Goal: Information Seeking & Learning: Understand process/instructions

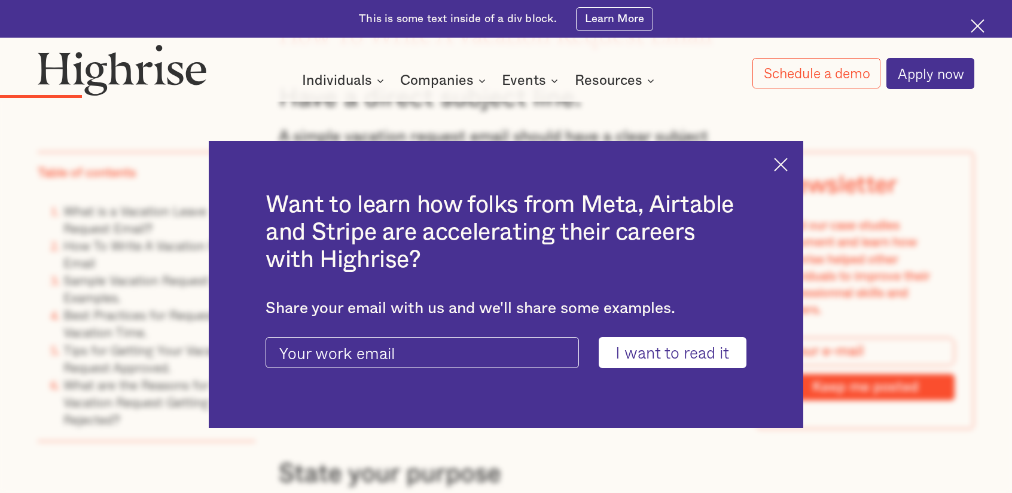
scroll to position [1854, 0]
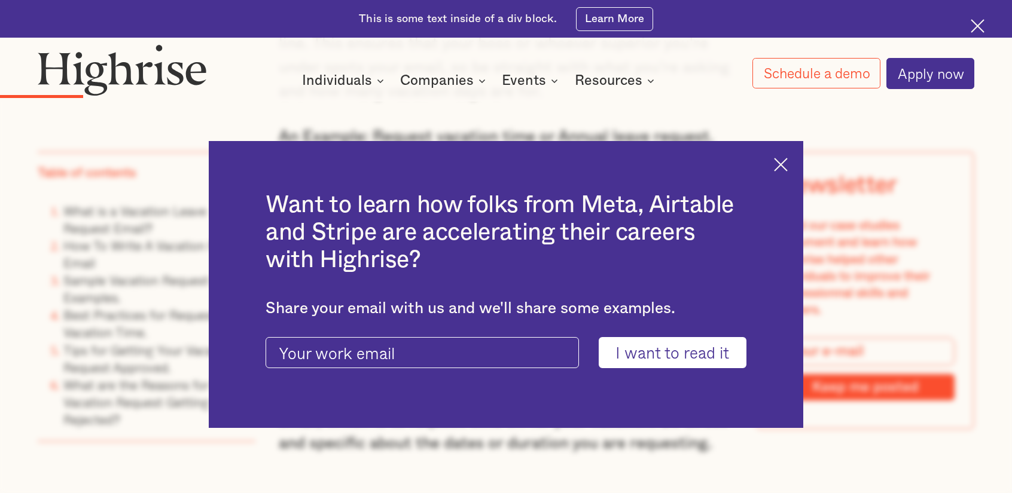
click at [788, 167] on img at bounding box center [781, 165] width 14 height 14
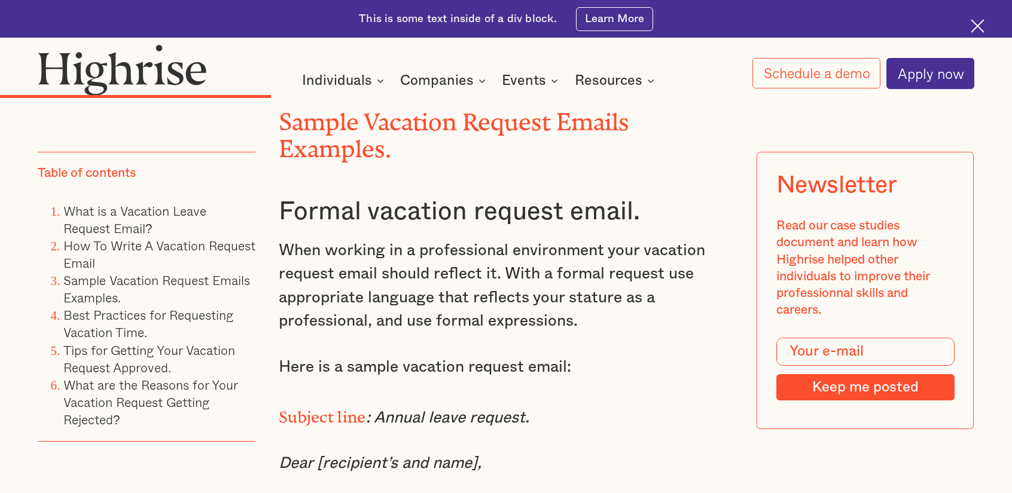
scroll to position [3947, 0]
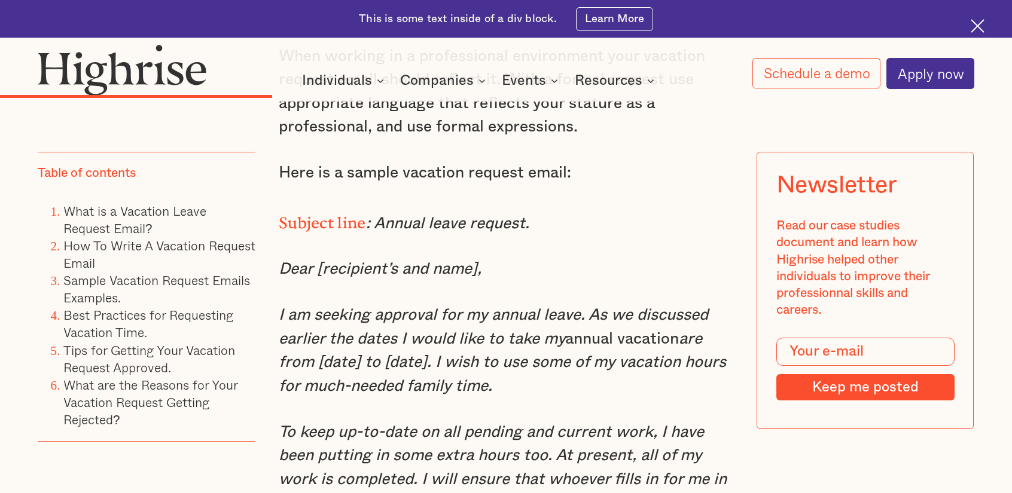
drag, startPoint x: 277, startPoint y: 339, endPoint x: 498, endPoint y: 422, distance: 236.2
click at [498, 399] on p "I am seeking approval for my annual leave. As we discussed earlier the dates I …" at bounding box center [506, 351] width 454 height 95
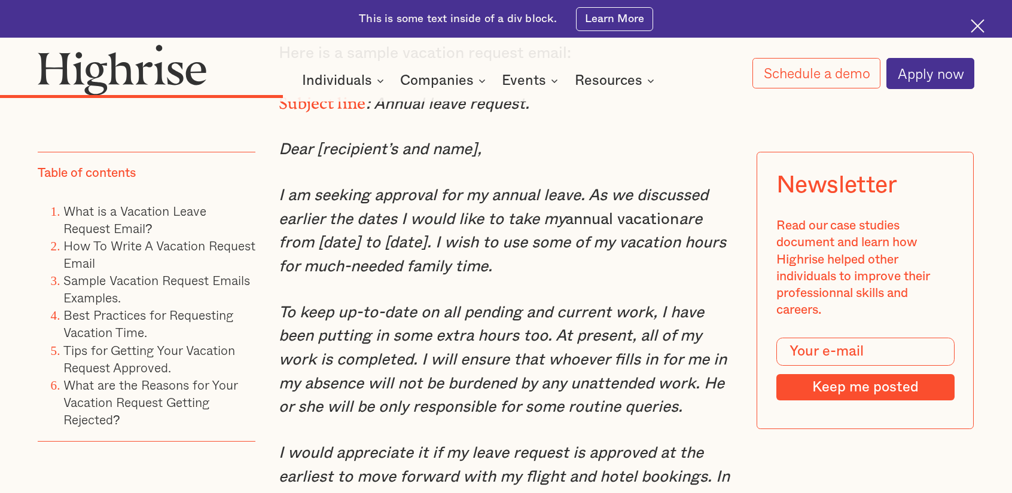
click at [544, 279] on p "I am seeking approval for my annual leave. As we discussed earlier the dates I …" at bounding box center [506, 231] width 454 height 95
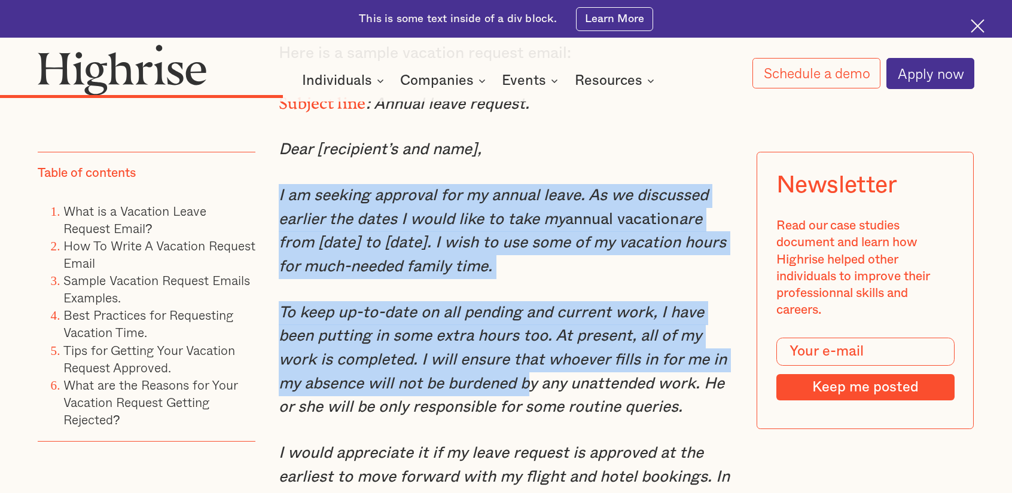
drag, startPoint x: 277, startPoint y: 223, endPoint x: 532, endPoint y: 410, distance: 315.8
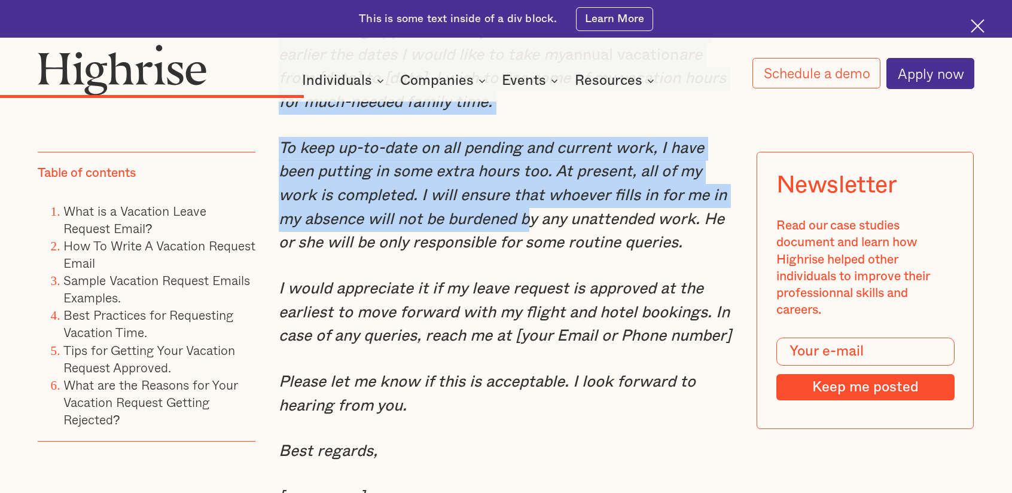
scroll to position [4306, 0]
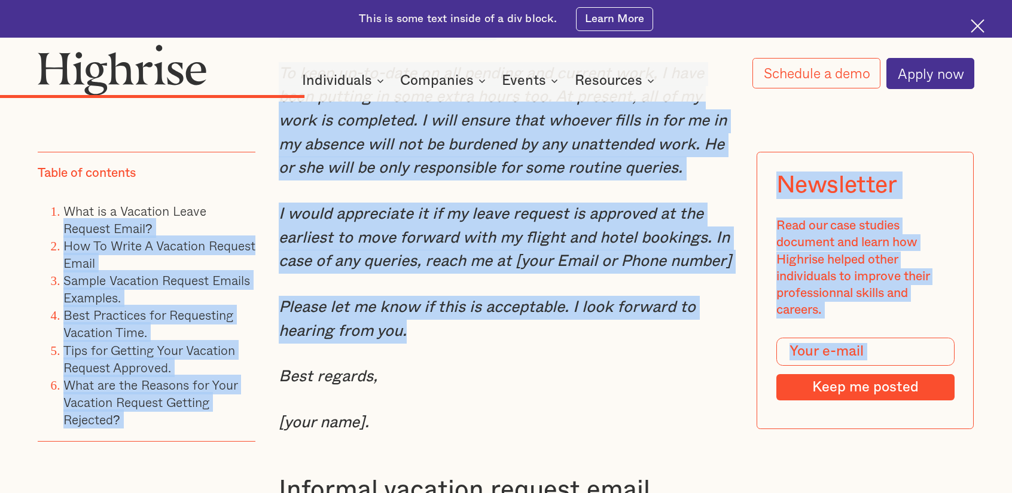
drag, startPoint x: 432, startPoint y: 373, endPoint x: 257, endPoint y: 204, distance: 242.8
click at [304, 218] on div "Sample Vacation Request Emails Examples. Formal vacation request email. When wo…" at bounding box center [506, 334] width 454 height 1671
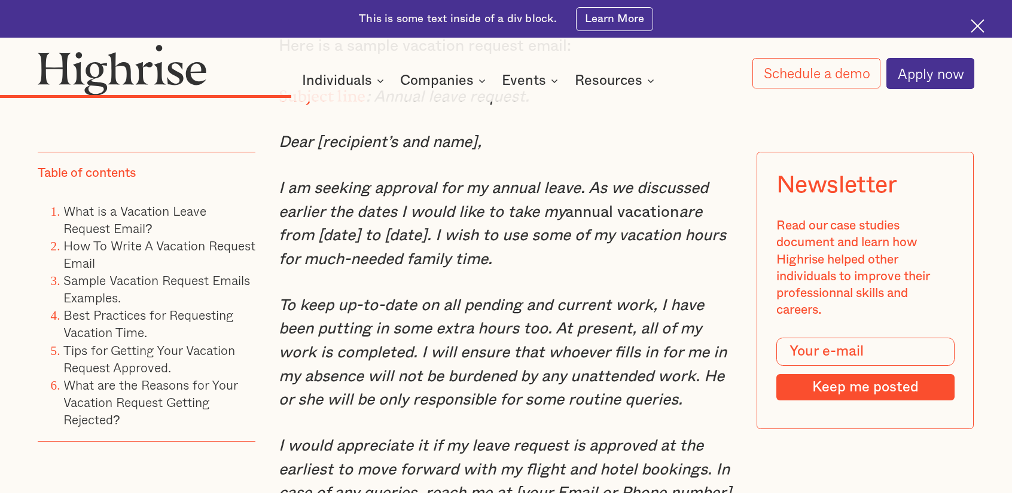
scroll to position [4066, 0]
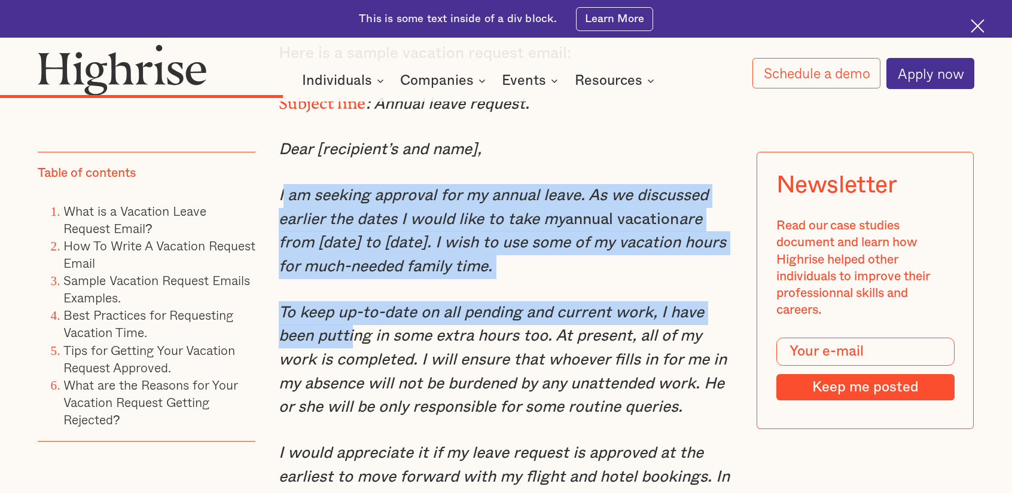
drag, startPoint x: 281, startPoint y: 221, endPoint x: 351, endPoint y: 359, distance: 155.4
click at [332, 261] on em "are from [date] to [date]. I wish to use some of my vacation hours for much-nee…" at bounding box center [502, 243] width 447 height 63
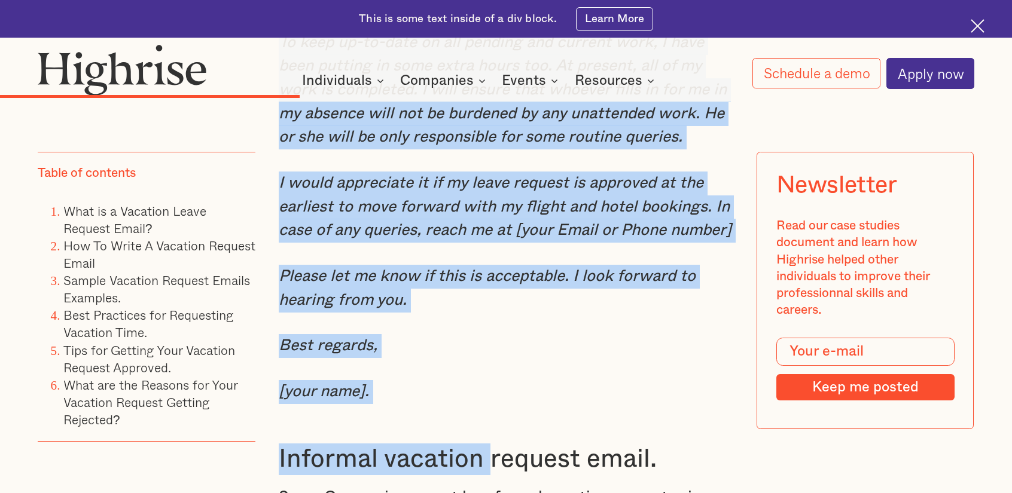
scroll to position [4393, 0]
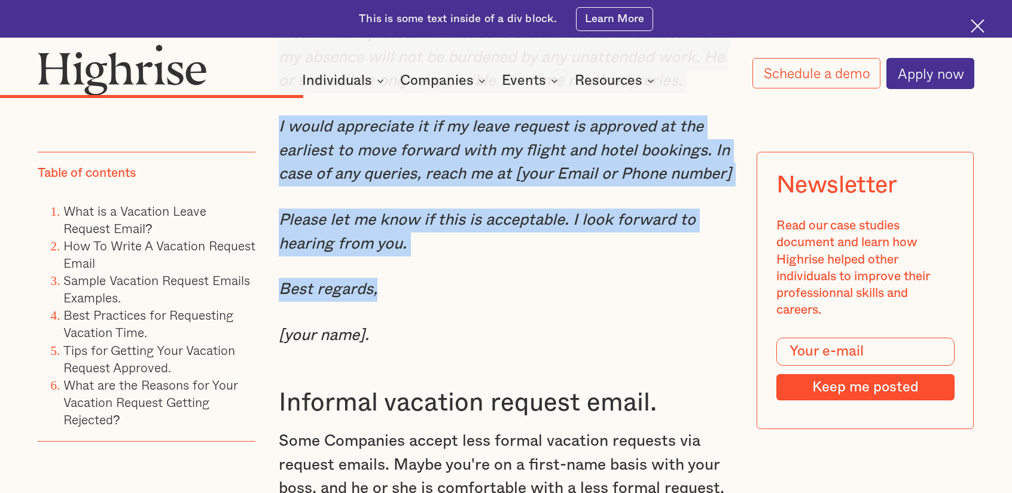
drag, startPoint x: 276, startPoint y: 222, endPoint x: 499, endPoint y: 319, distance: 243.4
click at [499, 319] on div "Sample Vacation Request Emails Examples. Formal vacation request email. When wo…" at bounding box center [506, 247] width 454 height 1671
copy div "I am seeking approval for my annual leave. As we discussed earlier the dates I …"
